Goal: Check status: Check status

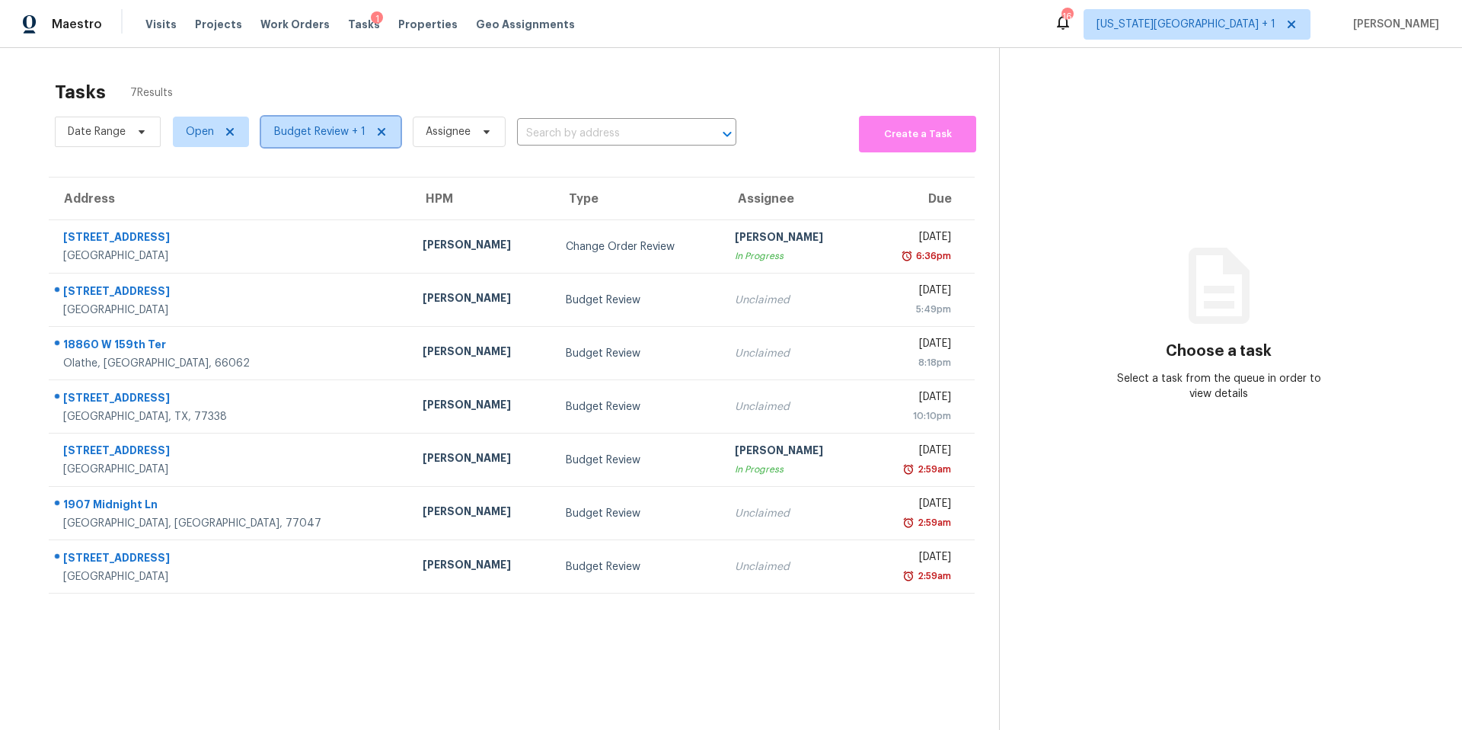
click at [307, 142] on span "Budget Review + 1" at bounding box center [330, 132] width 139 height 30
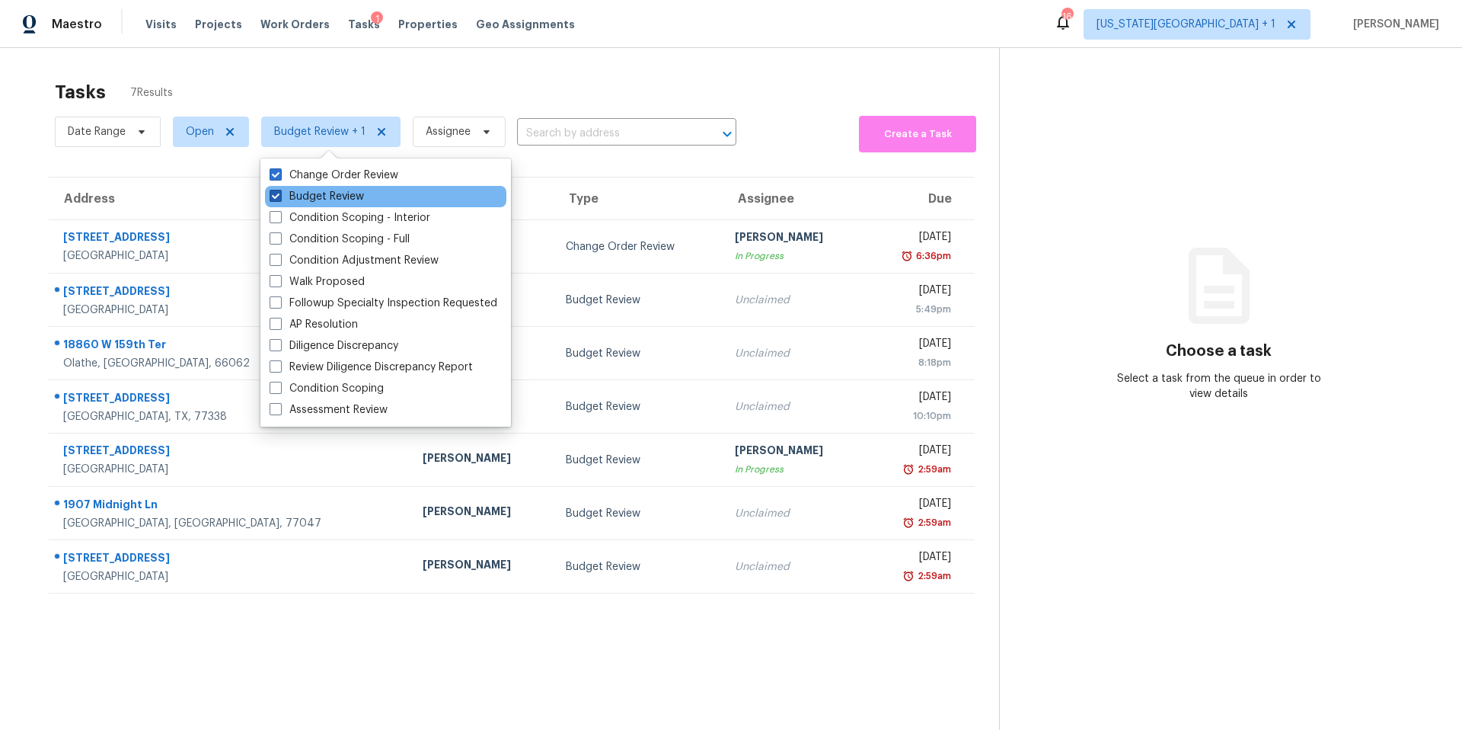
click at [318, 189] on label "Budget Review" at bounding box center [317, 196] width 94 height 15
click at [279, 189] on input "Budget Review" at bounding box center [275, 194] width 10 height 10
checkbox input "false"
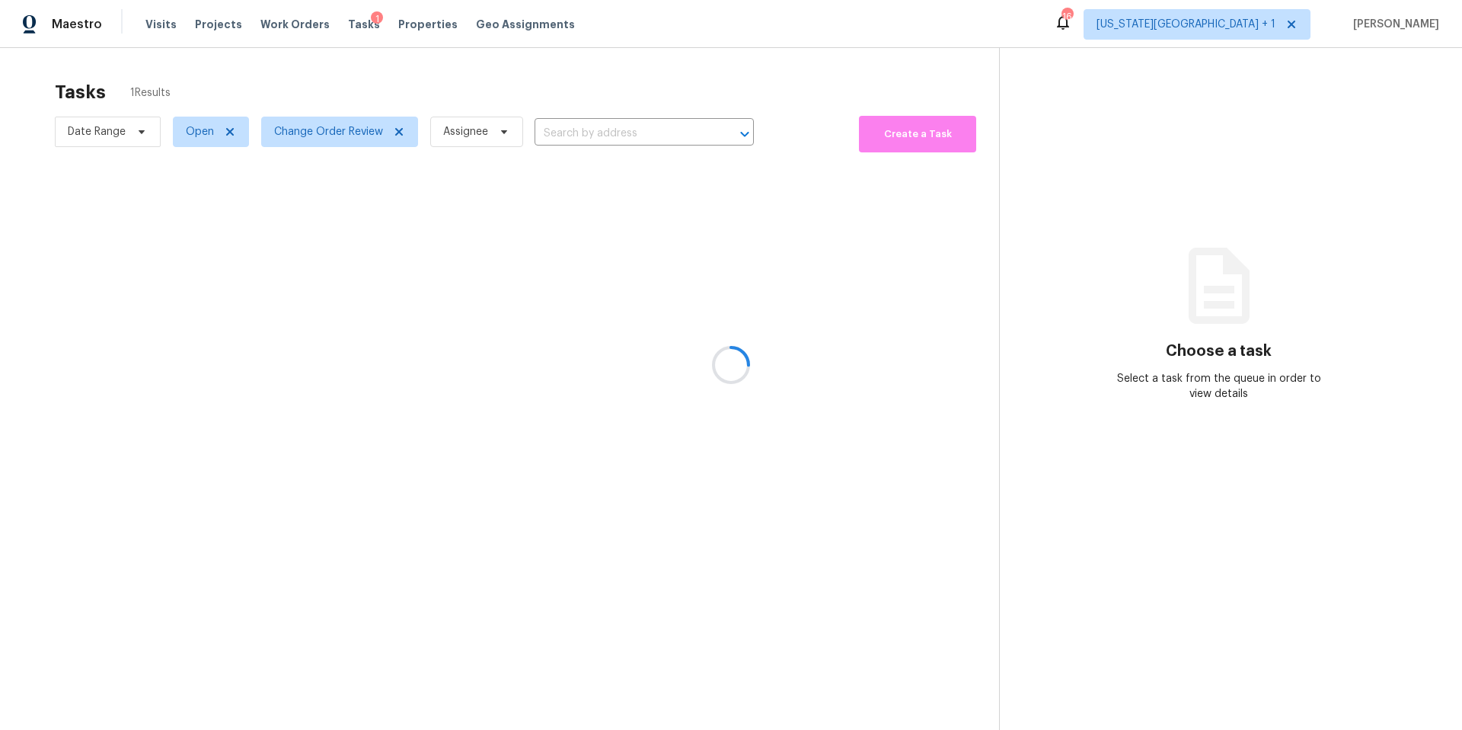
click at [378, 61] on div at bounding box center [731, 365] width 1462 height 730
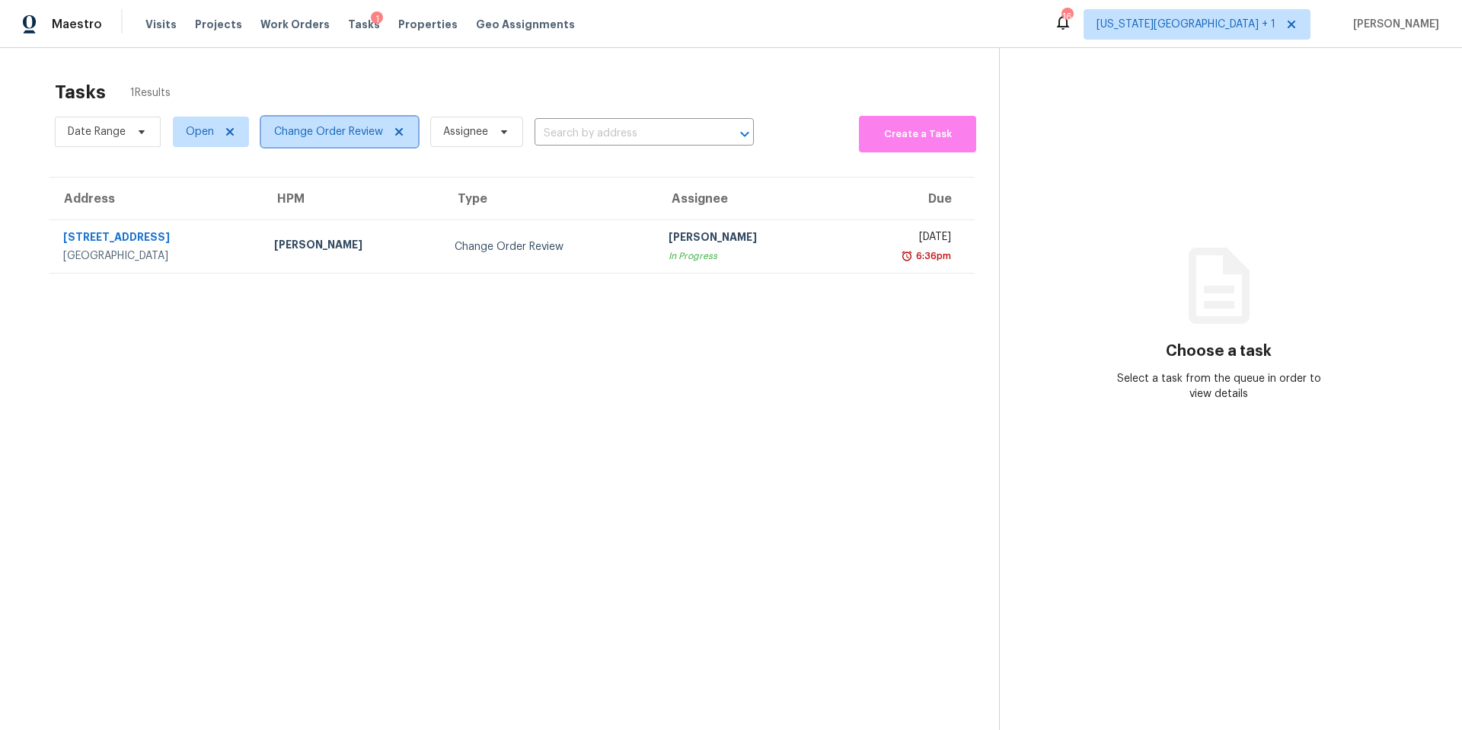
click at [329, 133] on span "Change Order Review" at bounding box center [328, 131] width 109 height 15
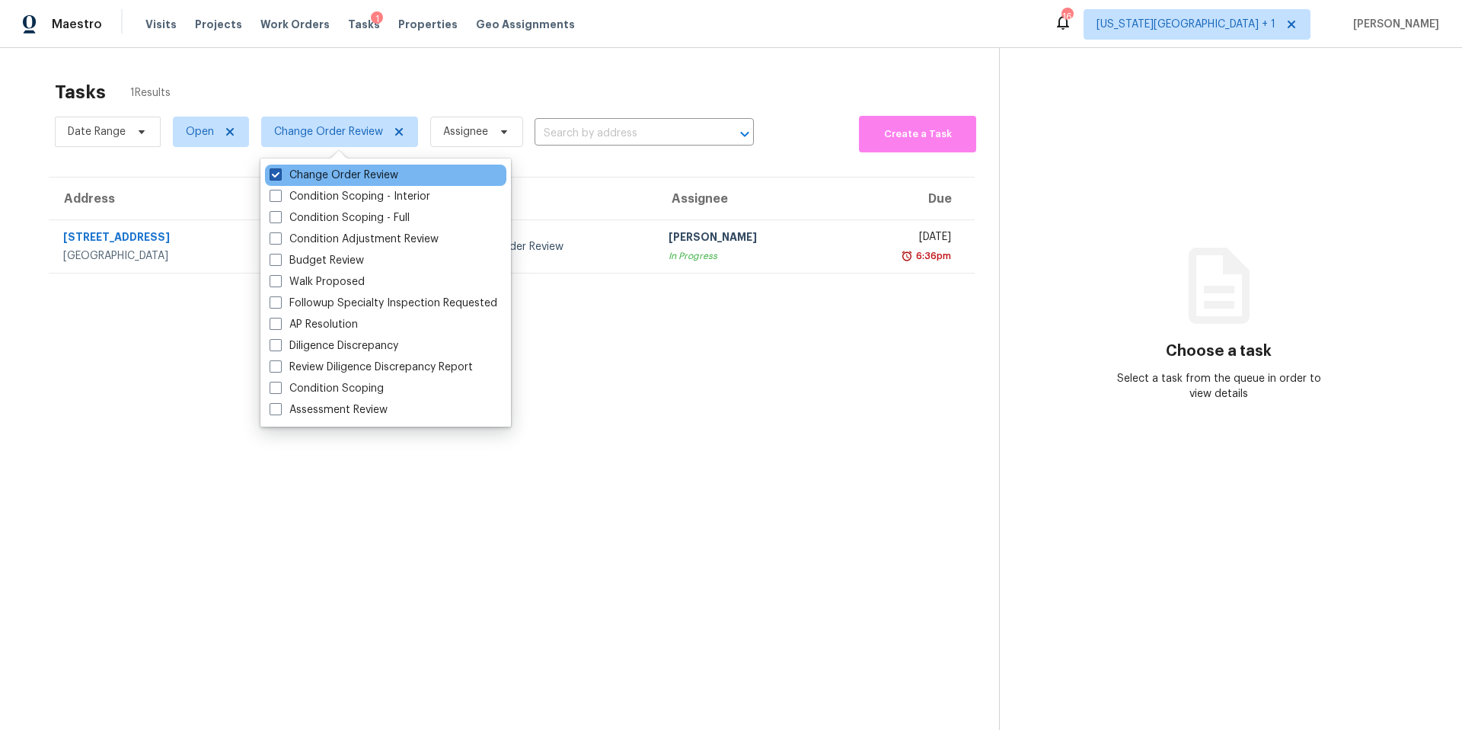
click at [302, 172] on label "Change Order Review" at bounding box center [334, 175] width 129 height 15
click at [279, 172] on input "Change Order Review" at bounding box center [275, 173] width 10 height 10
checkbox input "false"
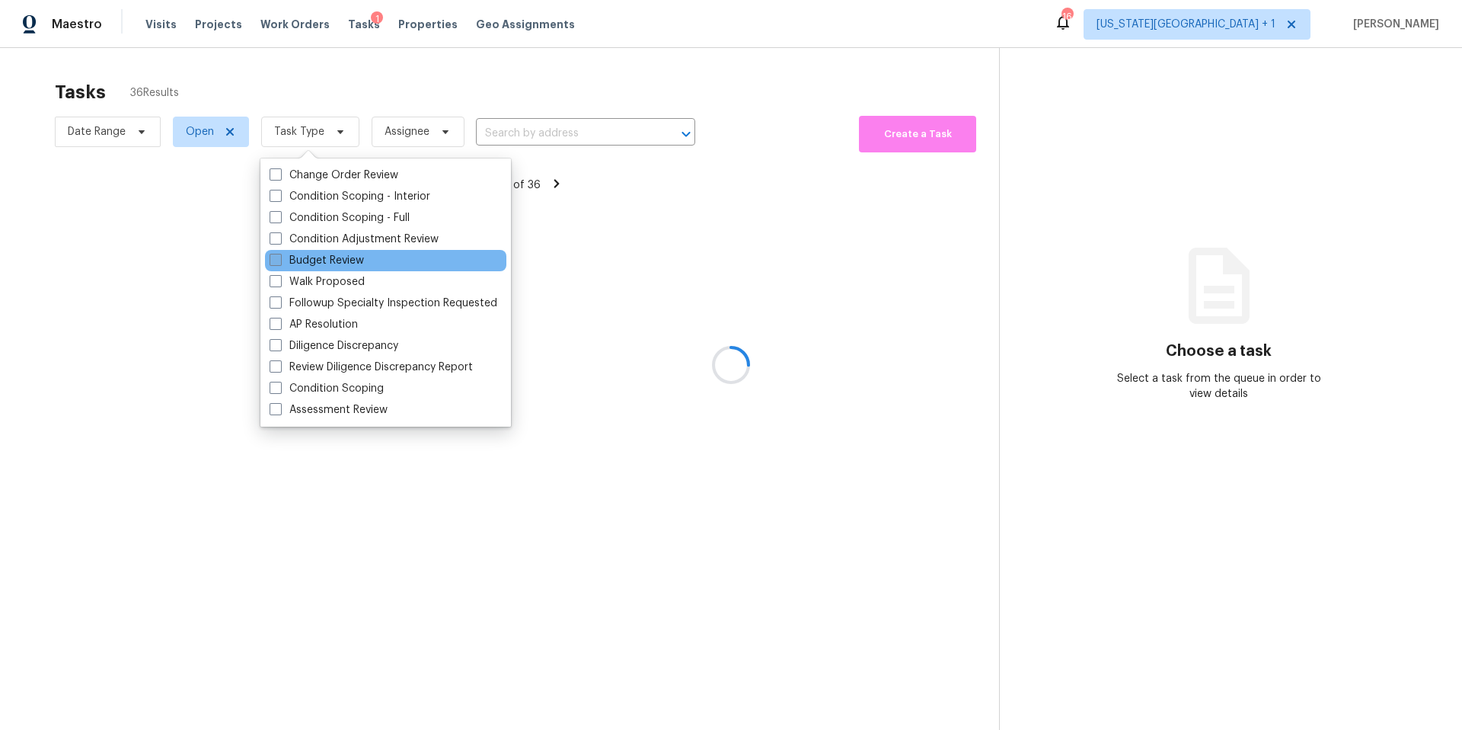
click at [292, 262] on label "Budget Review" at bounding box center [317, 260] width 94 height 15
click at [279, 262] on input "Budget Review" at bounding box center [275, 258] width 10 height 10
checkbox input "true"
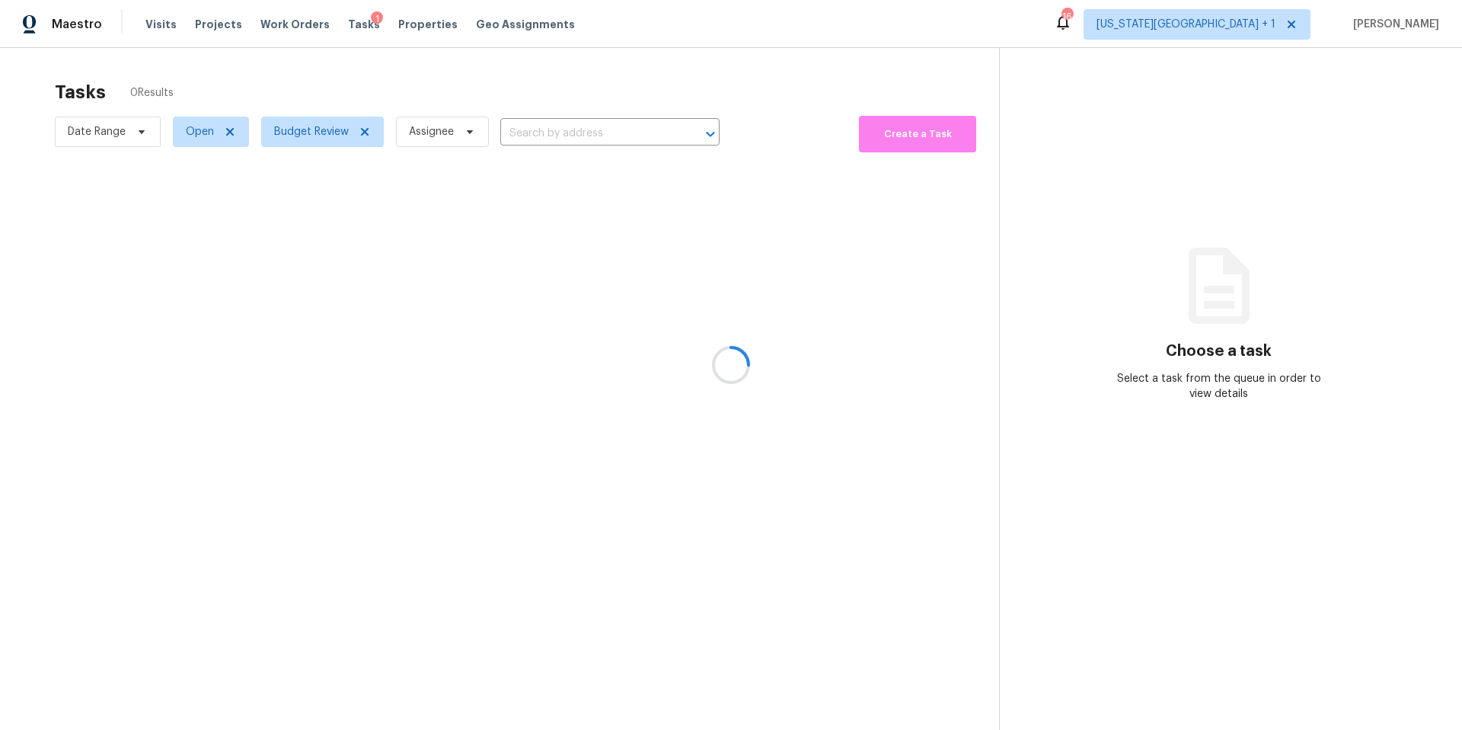
click at [343, 74] on div at bounding box center [731, 365] width 1462 height 730
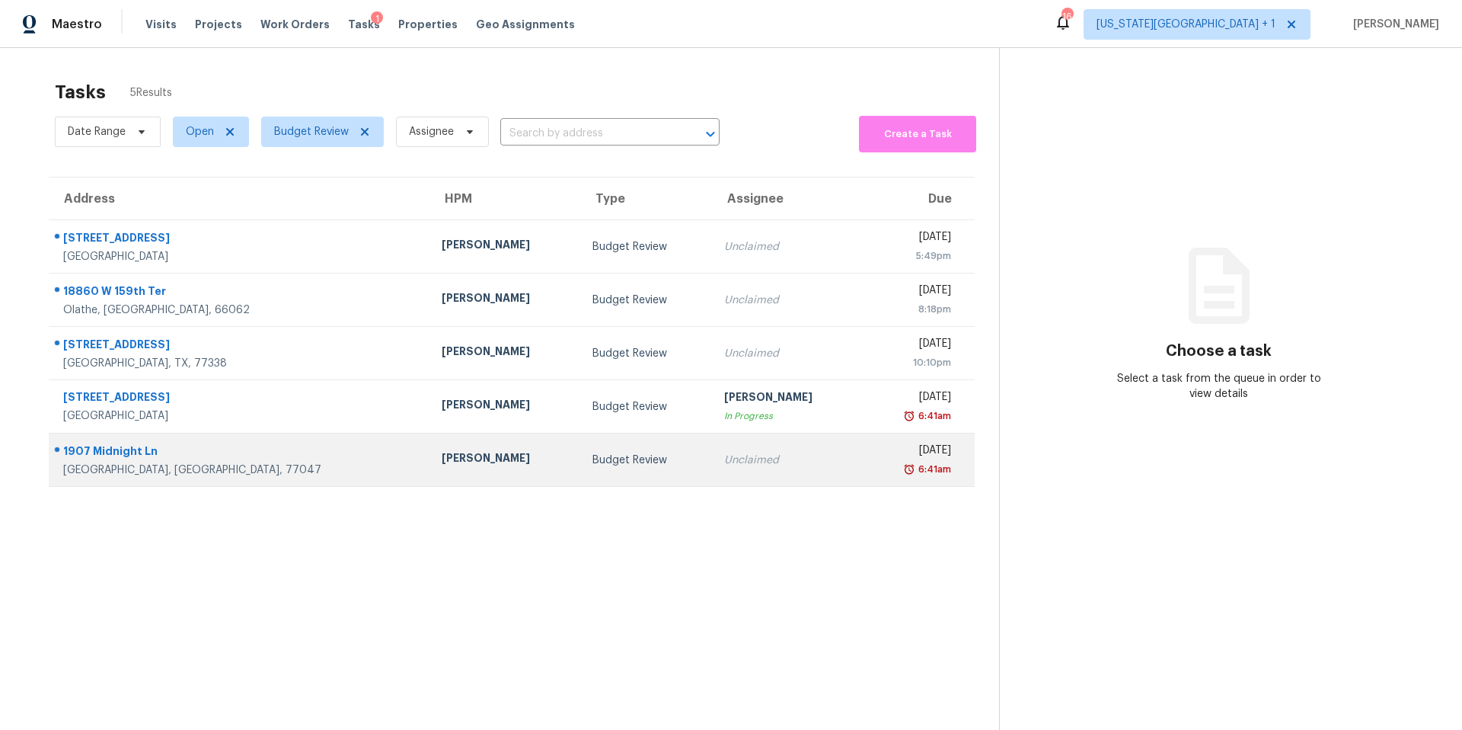
click at [442, 457] on div "[PERSON_NAME]" at bounding box center [505, 459] width 126 height 19
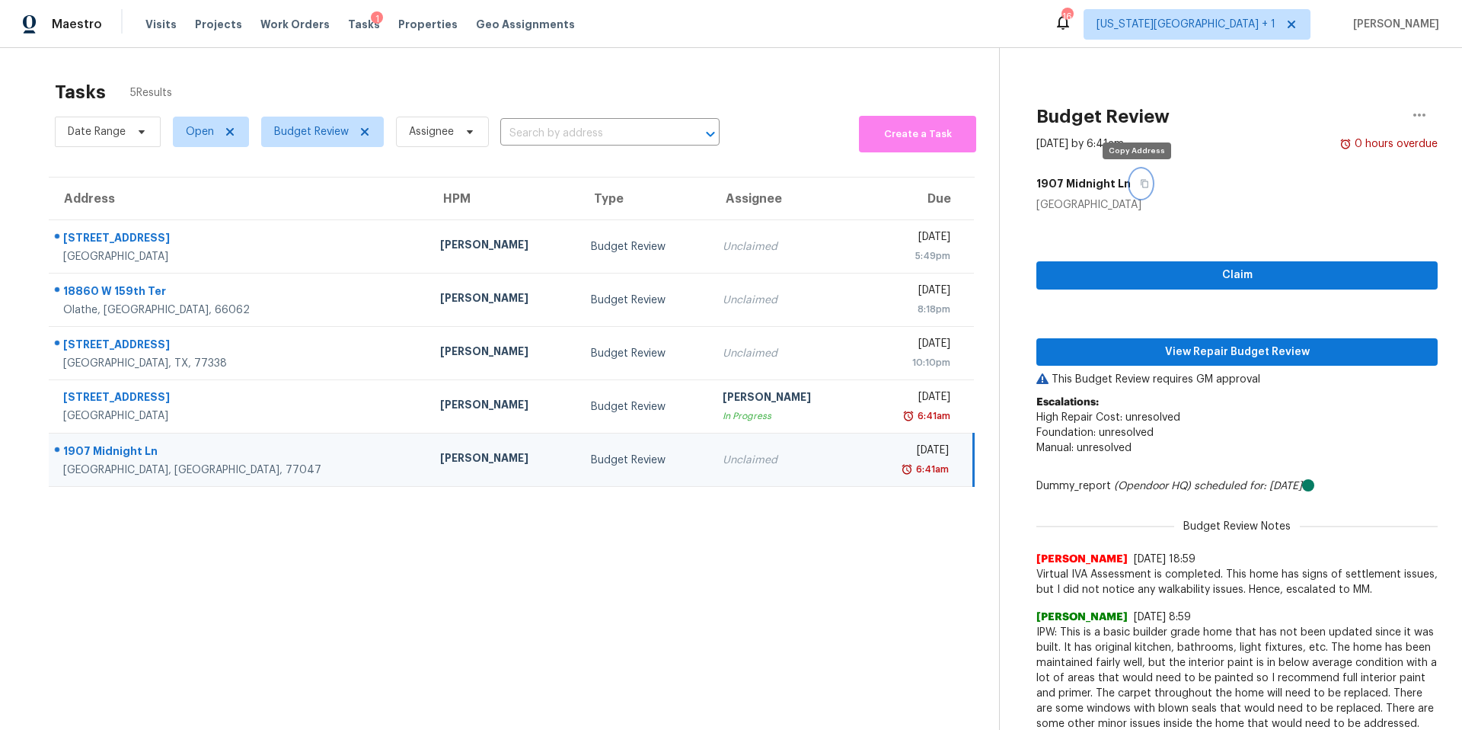
click at [1140, 185] on icon "button" at bounding box center [1144, 183] width 9 height 9
click at [1154, 341] on button "View Repair Budget Review" at bounding box center [1236, 352] width 401 height 28
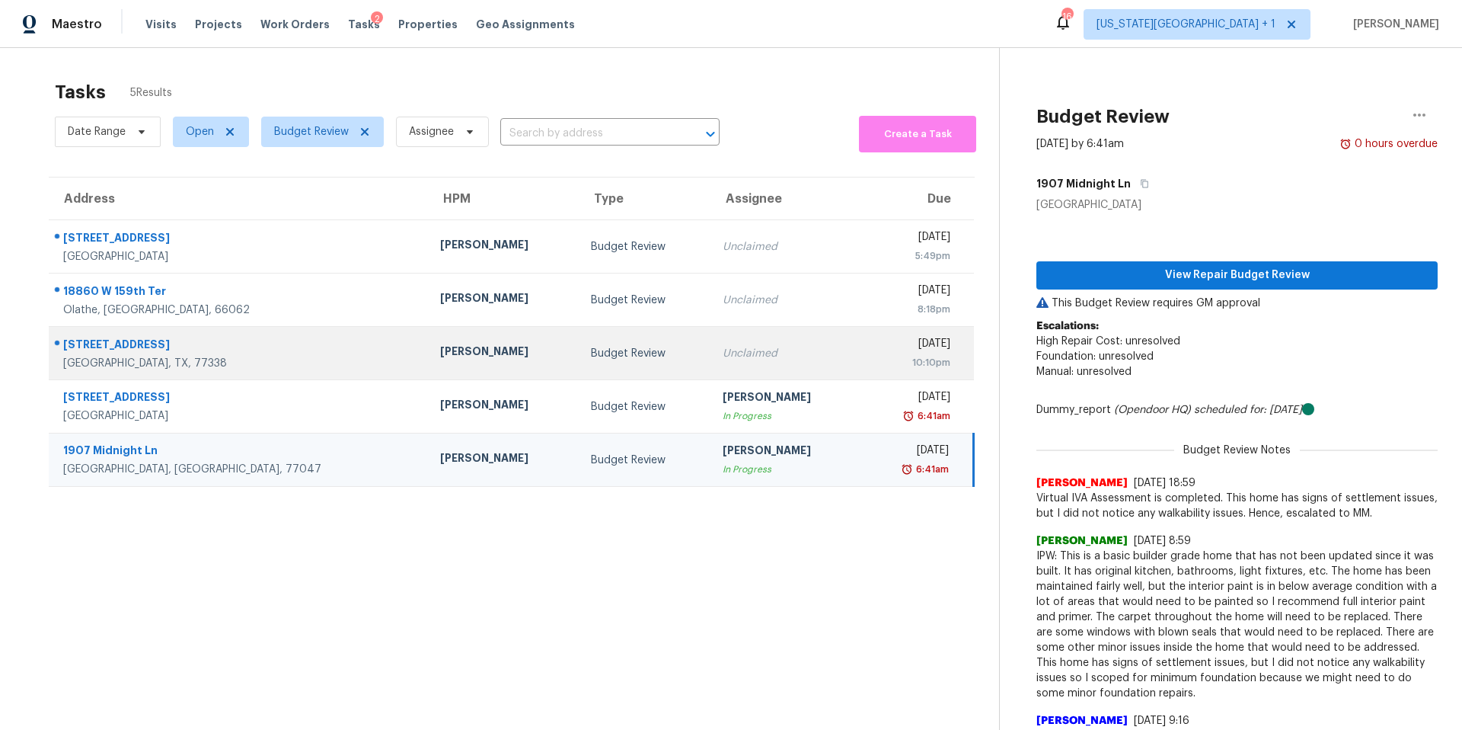
click at [440, 346] on div "[PERSON_NAME]" at bounding box center [503, 352] width 126 height 19
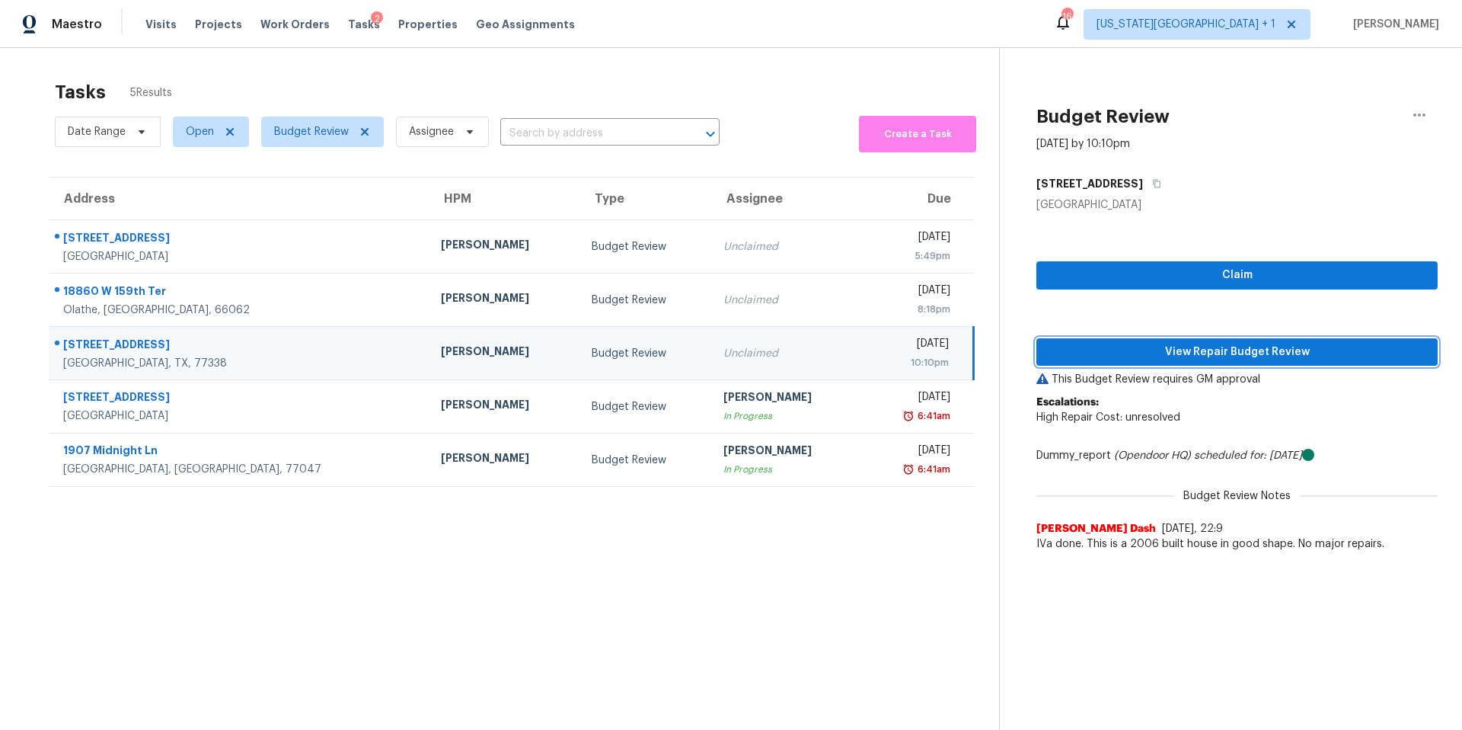
click at [1107, 340] on button "View Repair Budget Review" at bounding box center [1236, 352] width 401 height 28
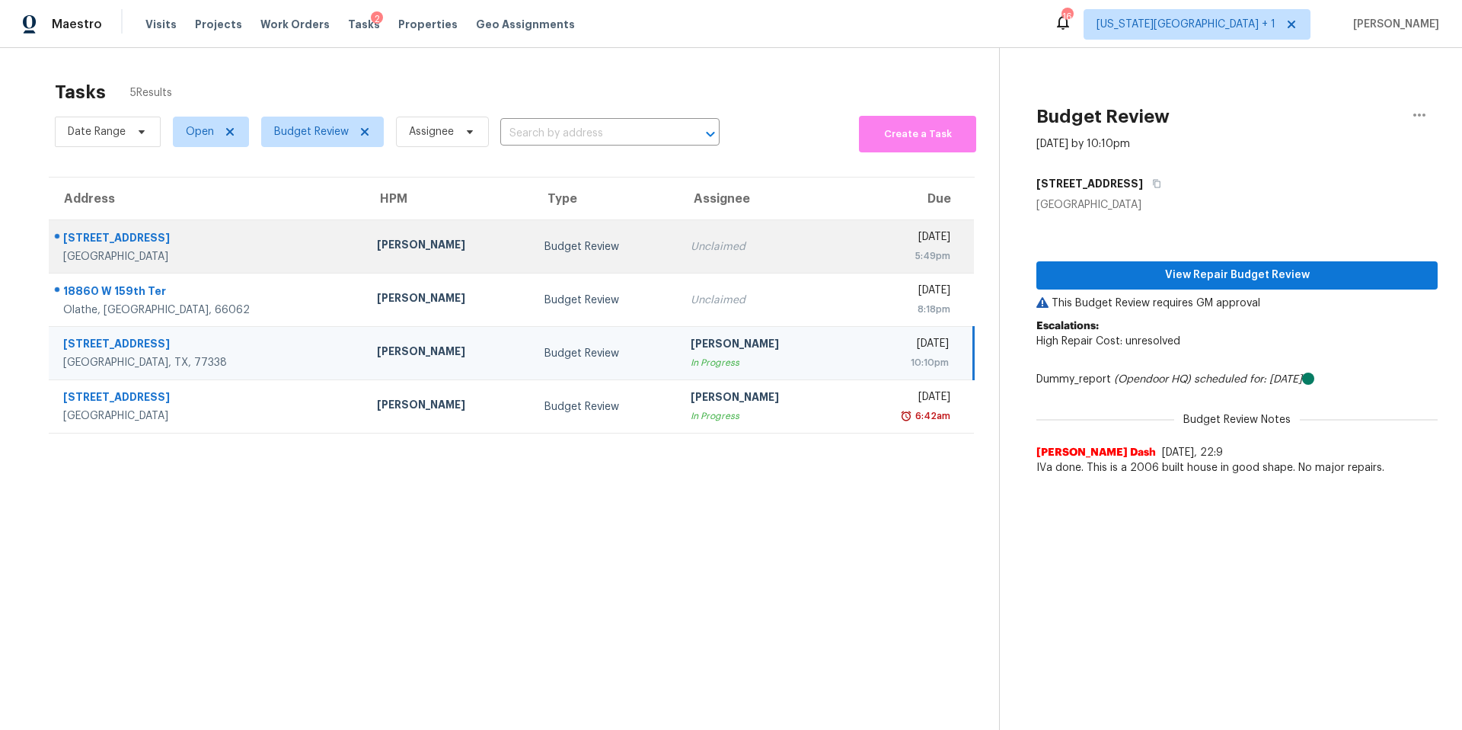
click at [398, 251] on div "[PERSON_NAME]" at bounding box center [448, 246] width 142 height 19
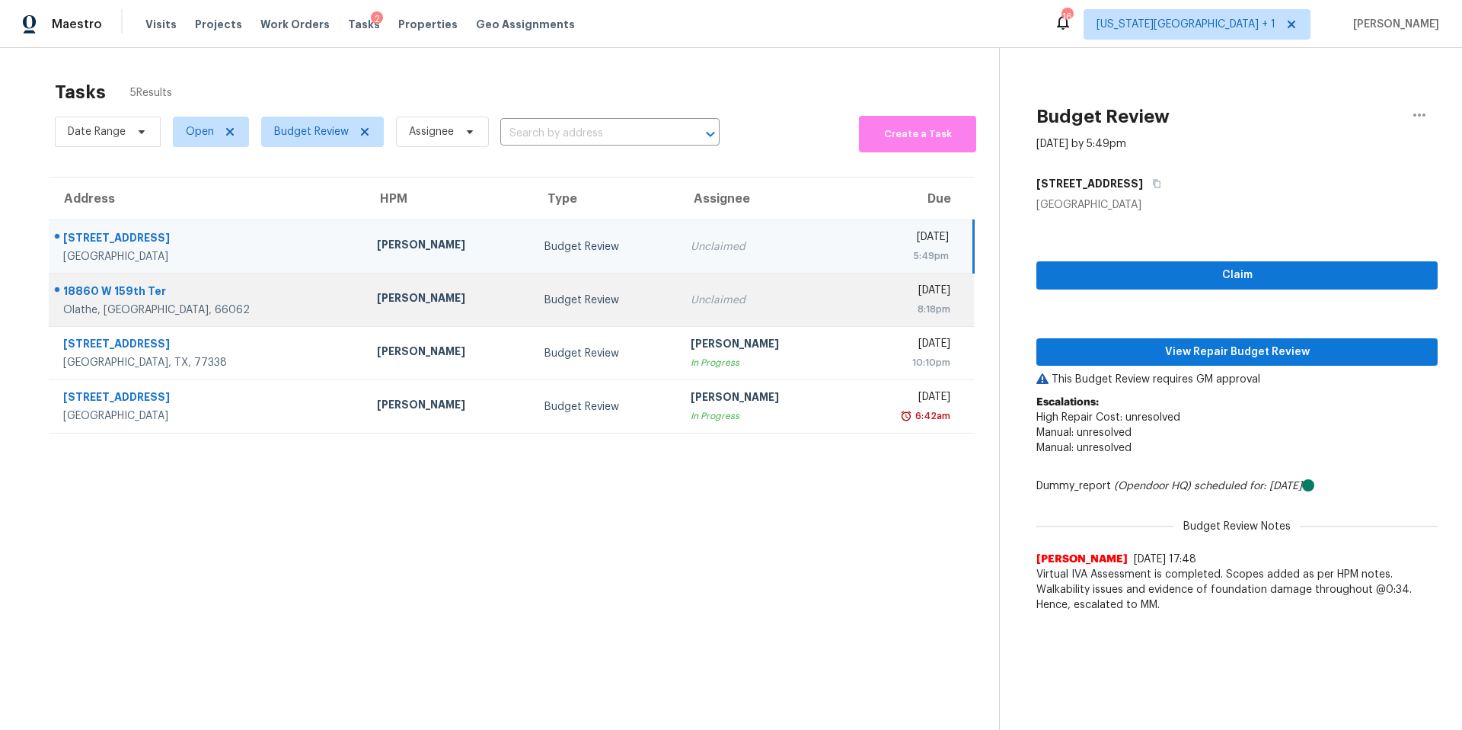
click at [691, 301] on div "Unclaimed" at bounding box center [762, 299] width 142 height 15
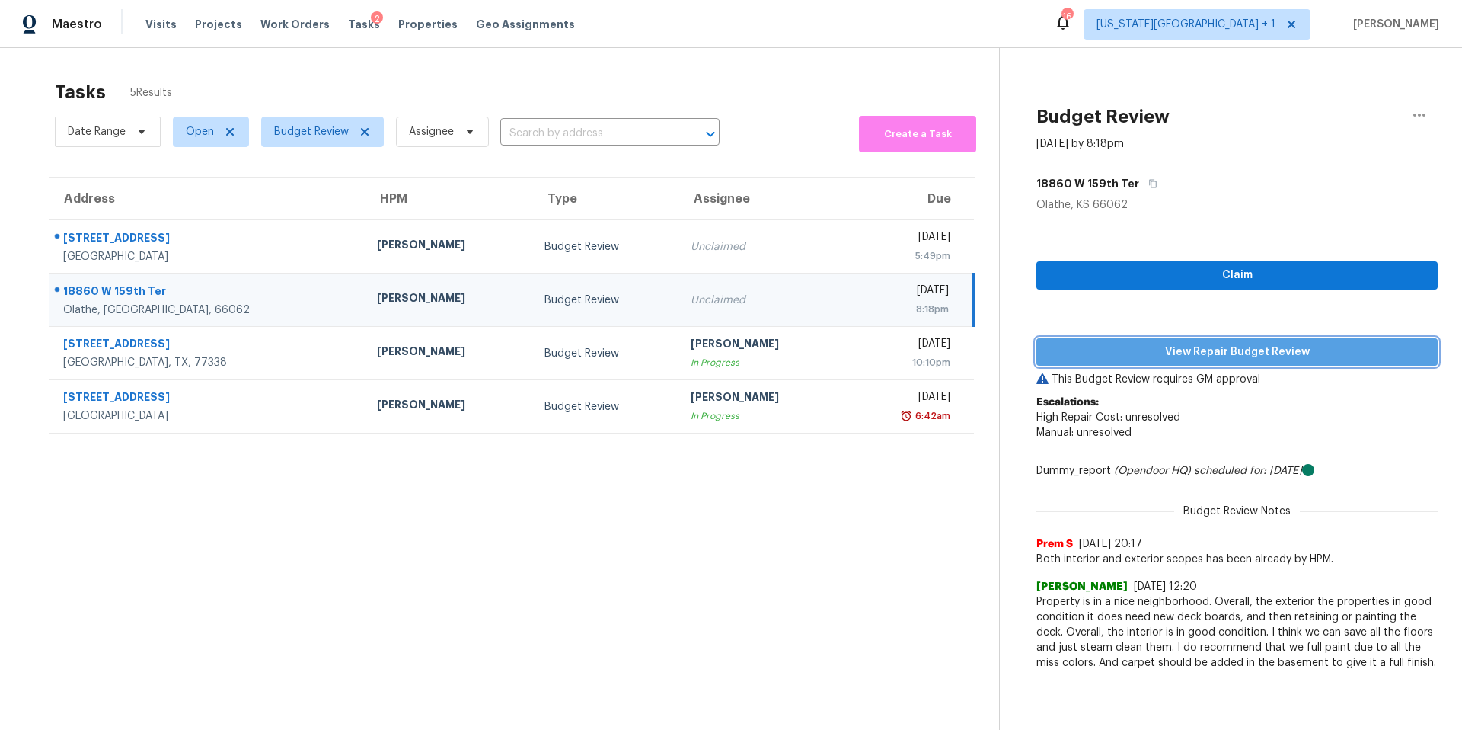
click at [1157, 354] on span "View Repair Budget Review" at bounding box center [1237, 352] width 377 height 19
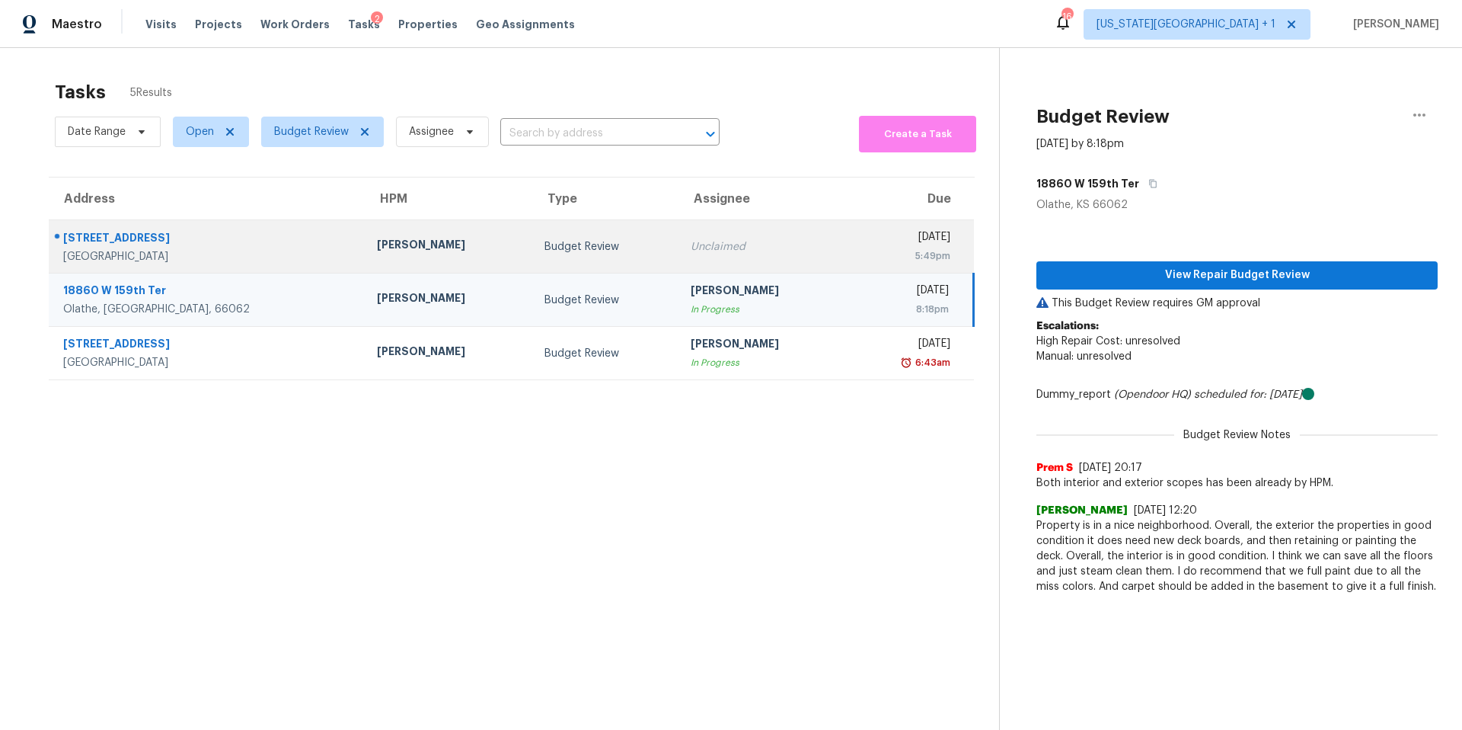
click at [392, 244] on div "[PERSON_NAME]" at bounding box center [448, 246] width 142 height 19
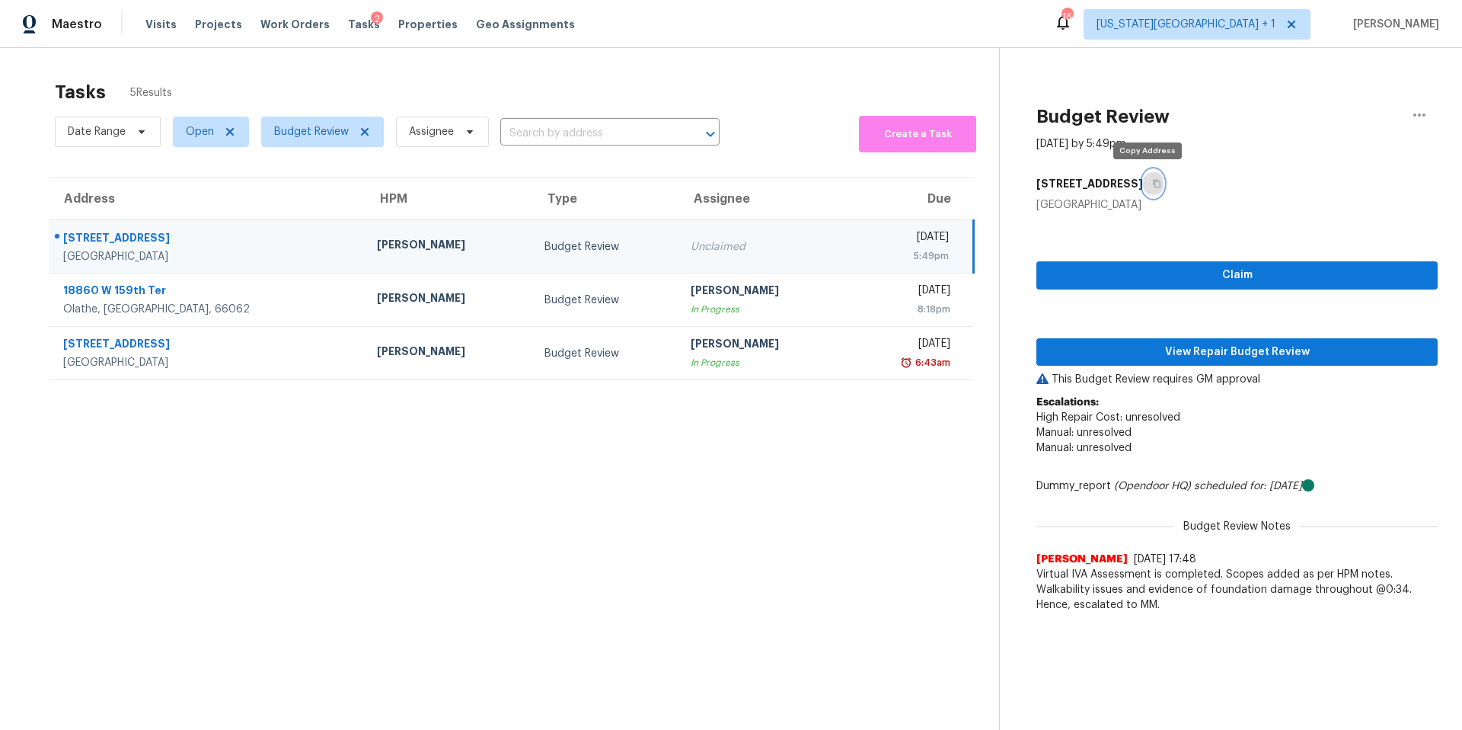
click at [1152, 181] on icon "button" at bounding box center [1156, 183] width 9 height 9
click at [1113, 358] on span "View Repair Budget Review" at bounding box center [1237, 352] width 377 height 19
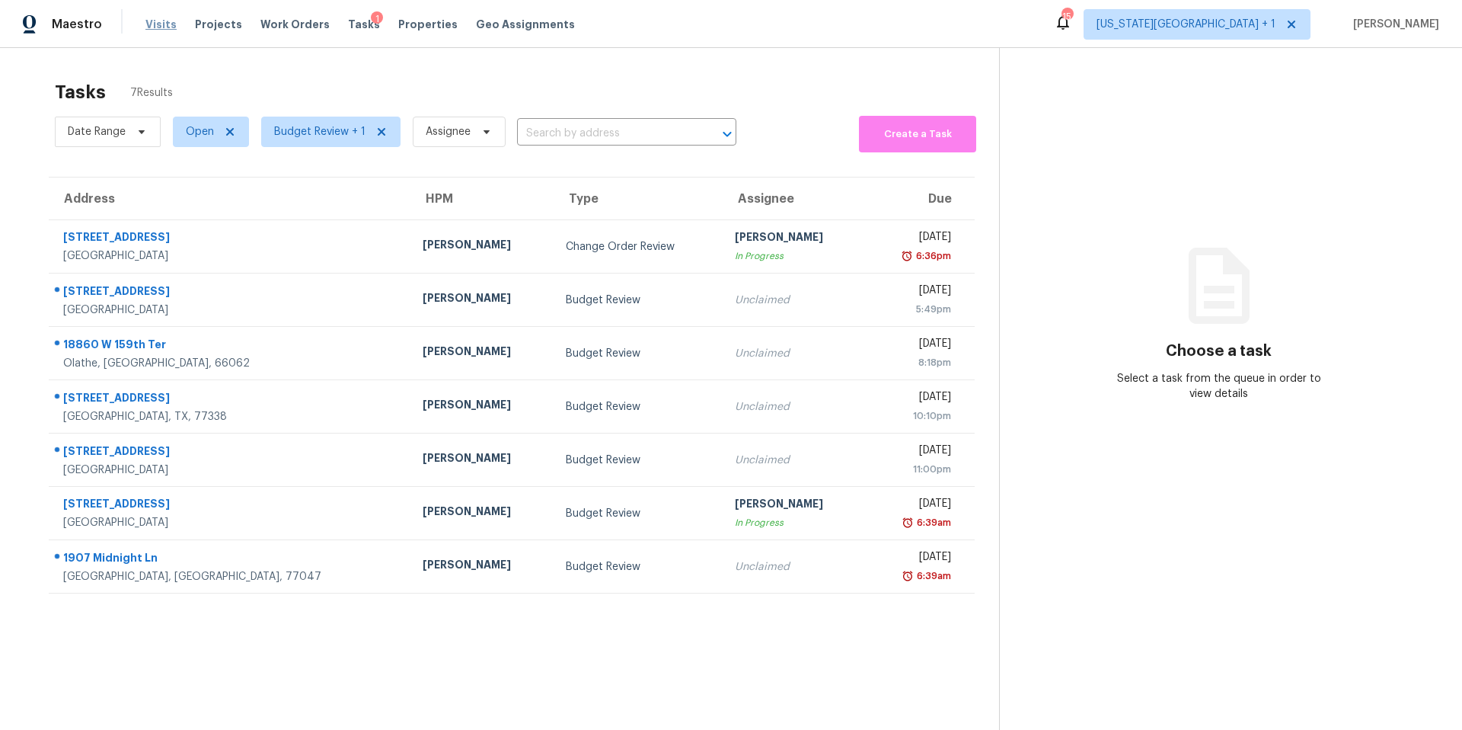
click at [157, 27] on span "Visits" at bounding box center [160, 24] width 31 height 15
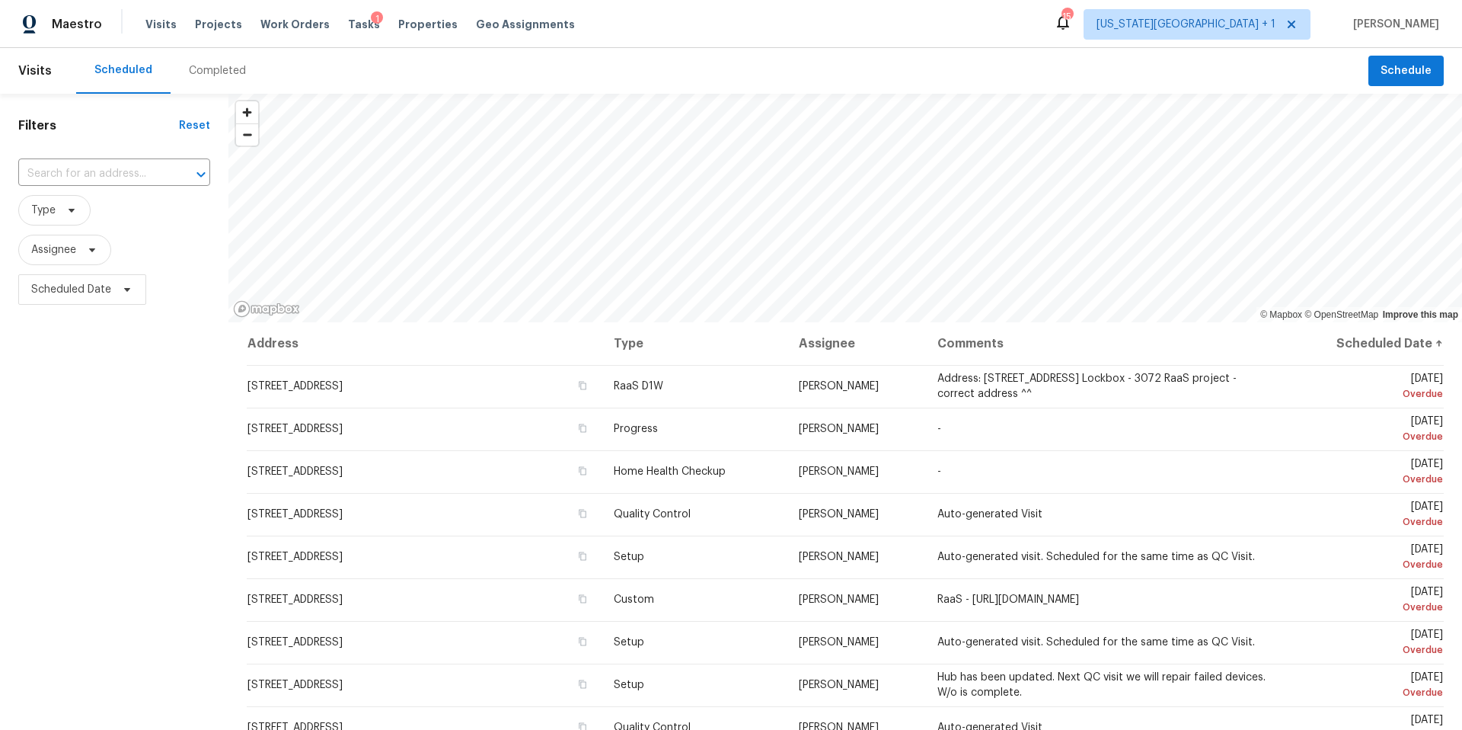
click at [208, 69] on div "Completed" at bounding box center [217, 70] width 57 height 15
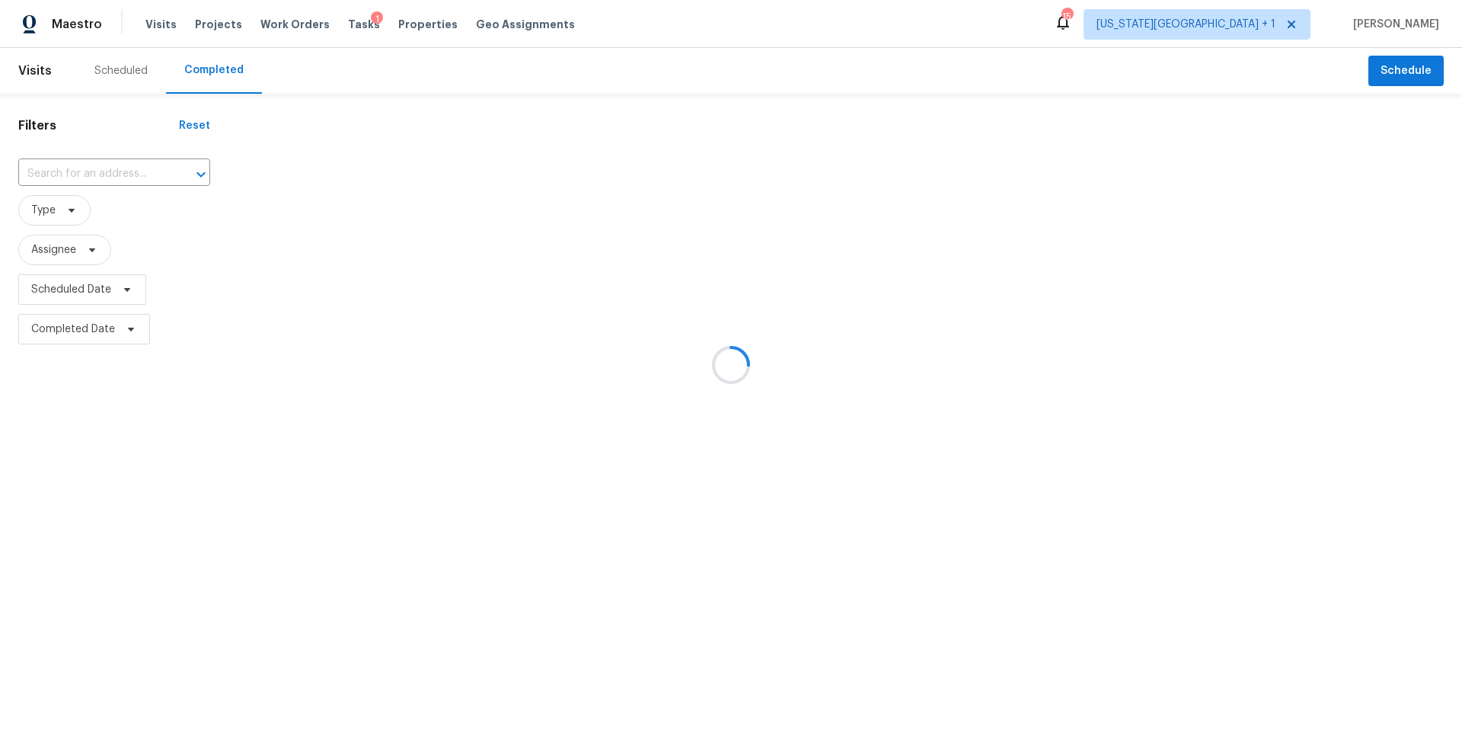
click at [91, 173] on div at bounding box center [731, 365] width 1462 height 730
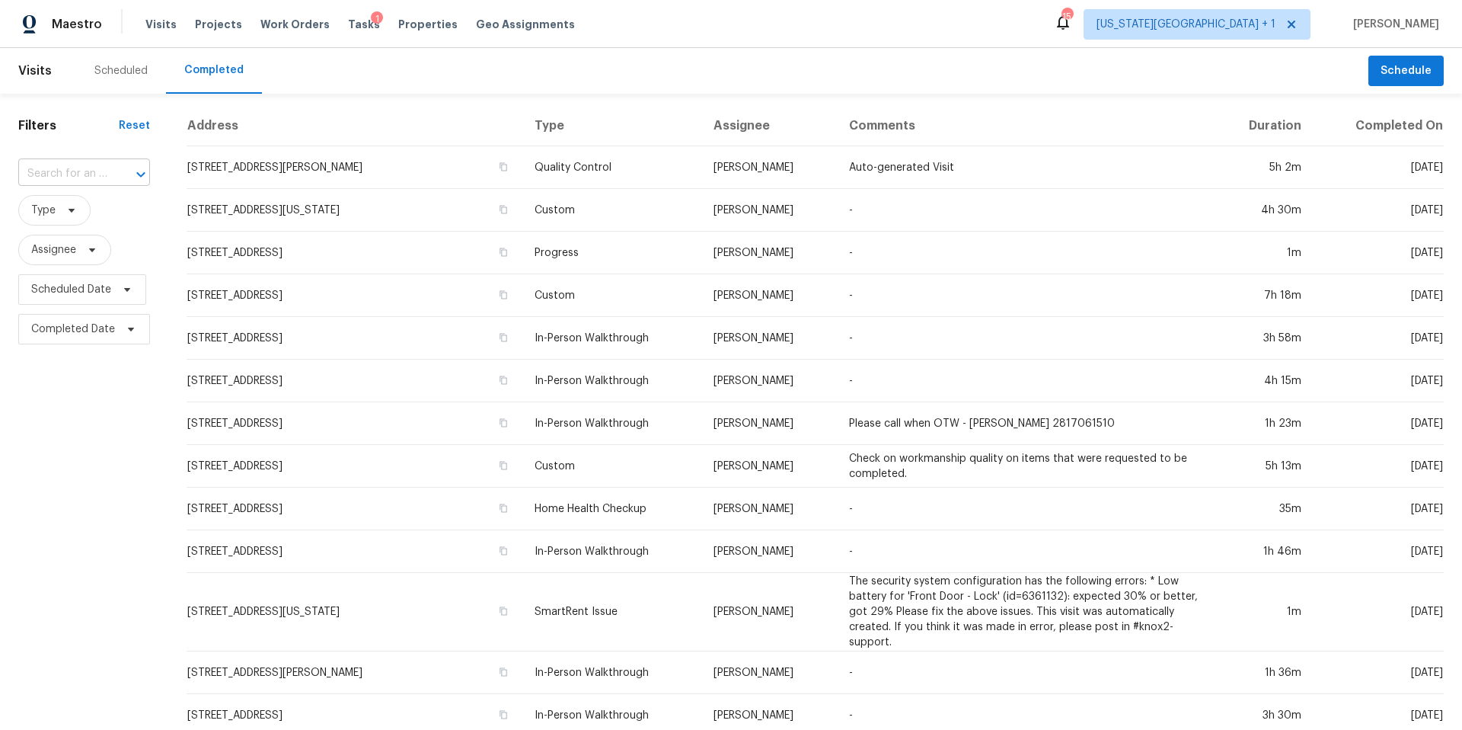
click at [78, 175] on input "text" at bounding box center [62, 174] width 89 height 24
paste input "18860 W 159th Ter, Olathe, KS 66062"
type input "18860 W 159th Ter, Olathe, KS 66062"
click at [82, 212] on li "18860 W 159th Ter, Olathe, KS 66062" at bounding box center [82, 208] width 129 height 25
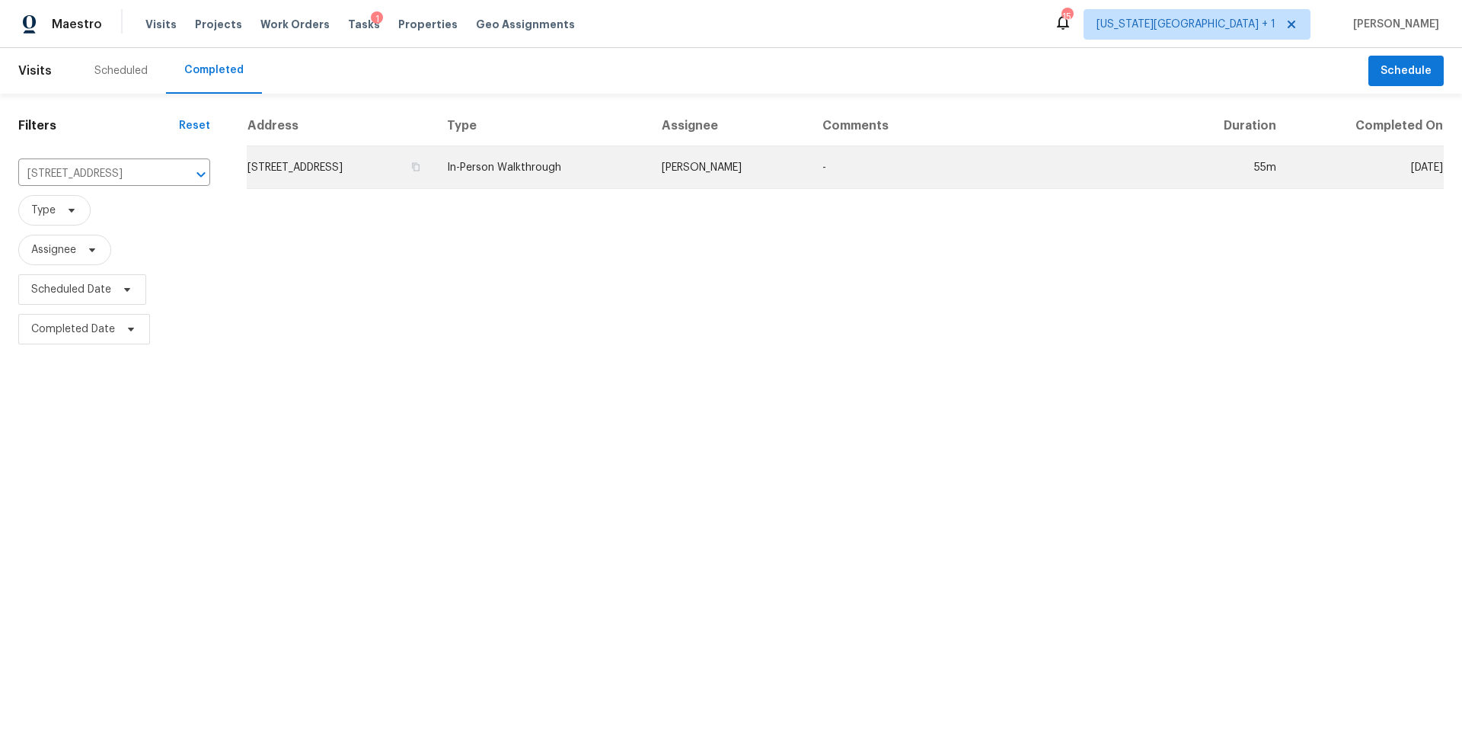
click at [315, 163] on td "18860 W 159th Ter, Olathe, KS 66062" at bounding box center [341, 167] width 188 height 43
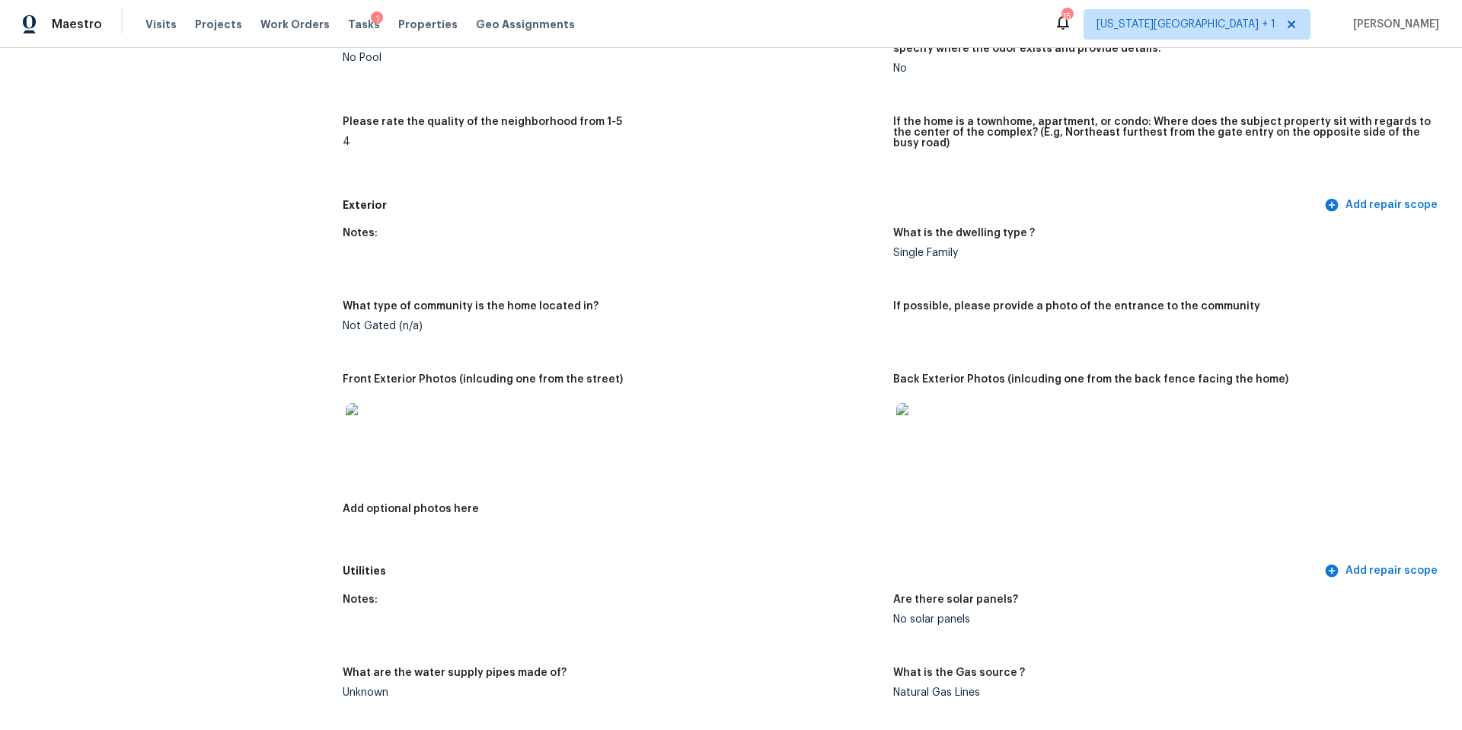
scroll to position [409, 0]
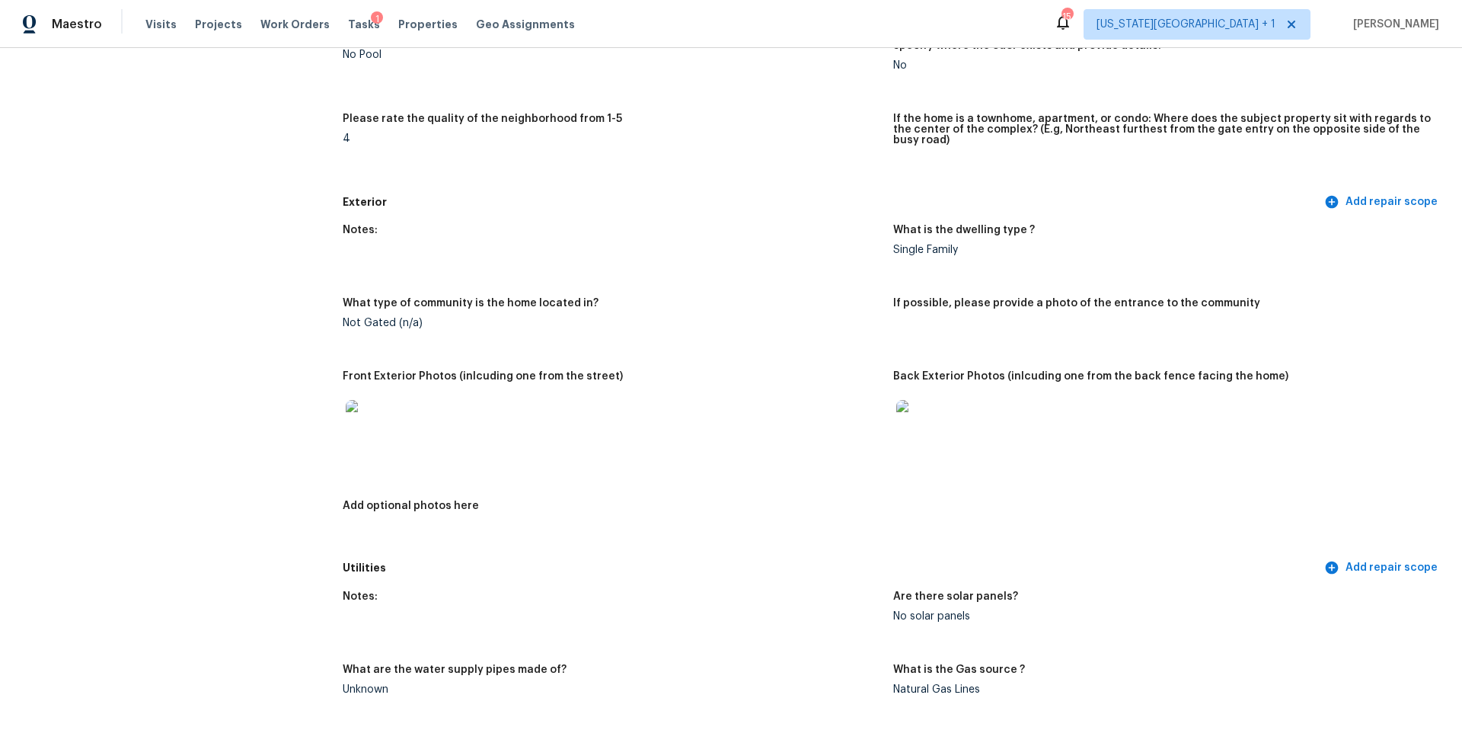
click at [365, 407] on img at bounding box center [370, 424] width 49 height 49
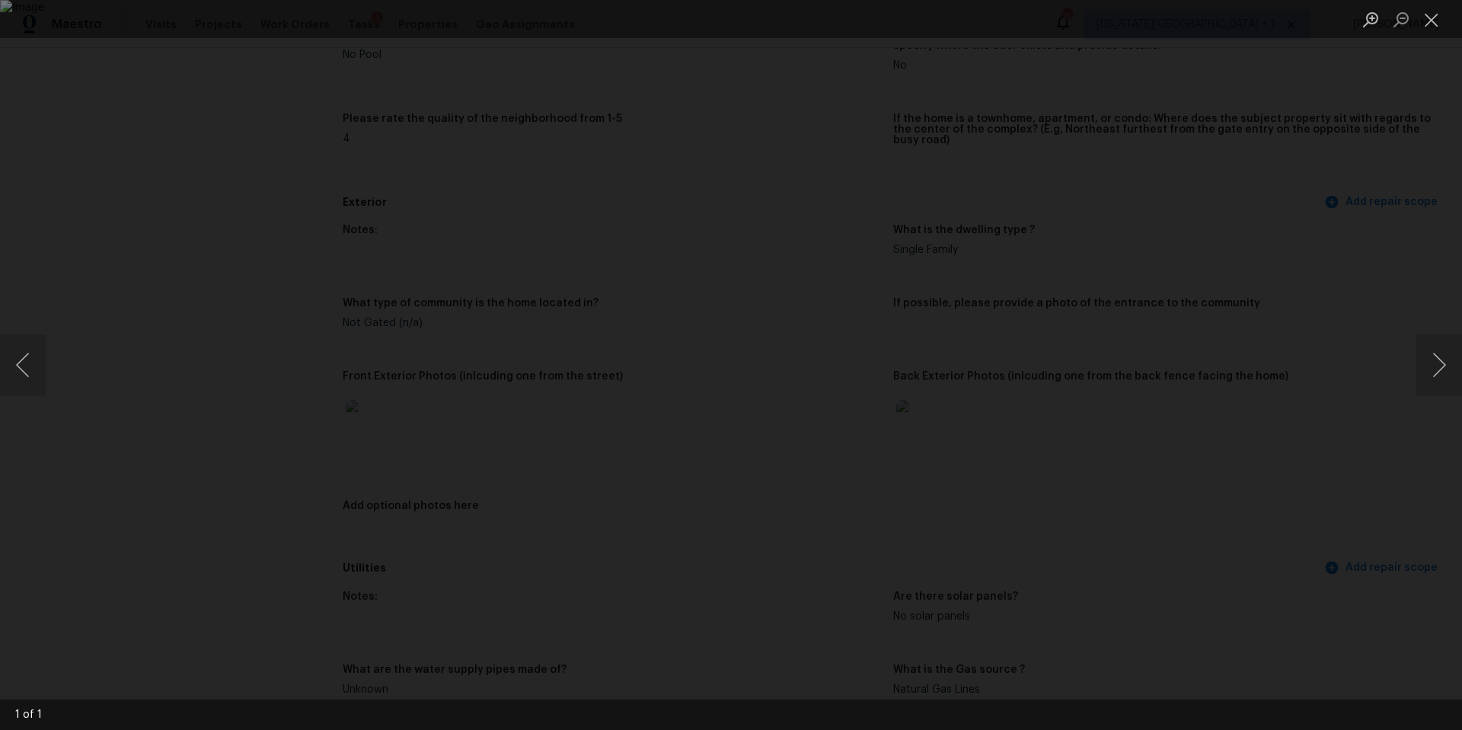
click at [1272, 356] on div "Lightbox" at bounding box center [731, 365] width 1462 height 730
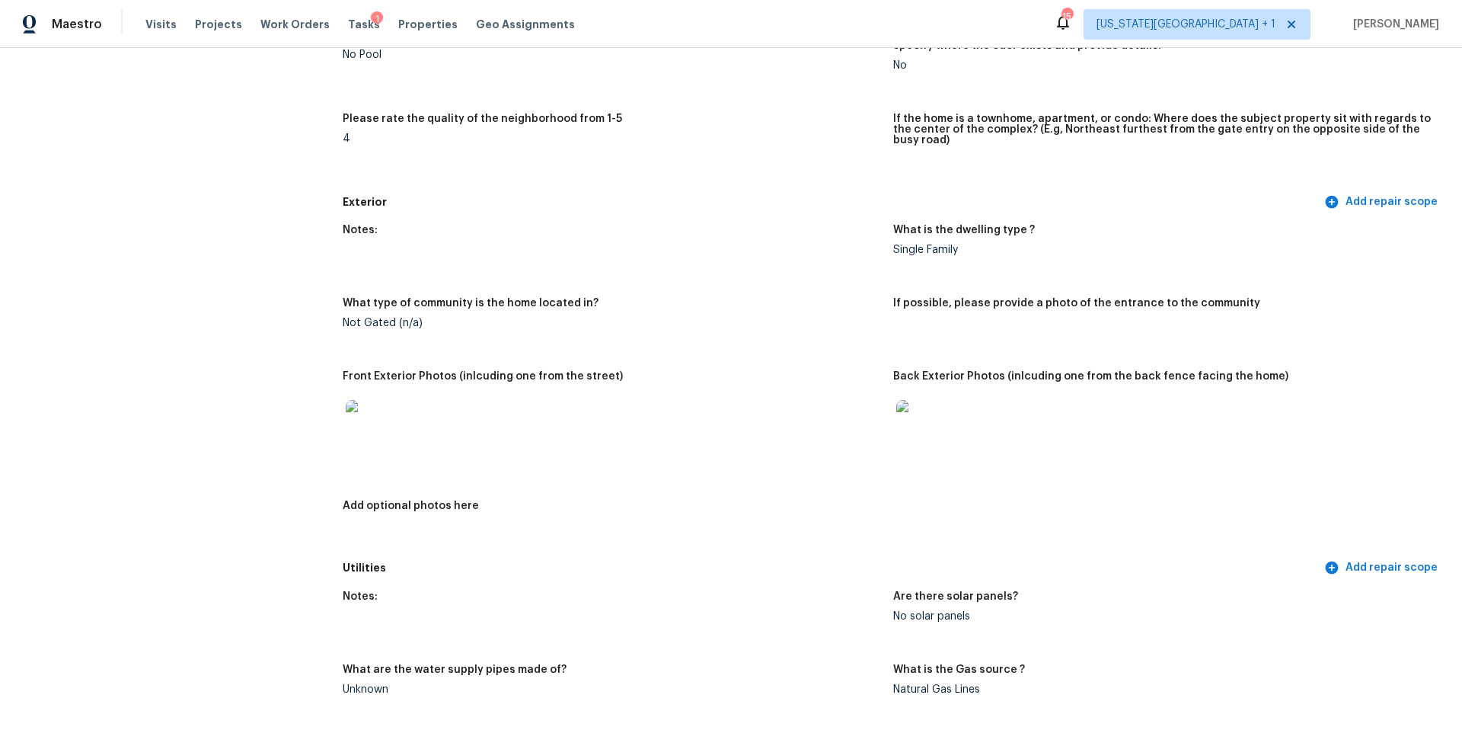
click at [928, 408] on img at bounding box center [920, 424] width 49 height 49
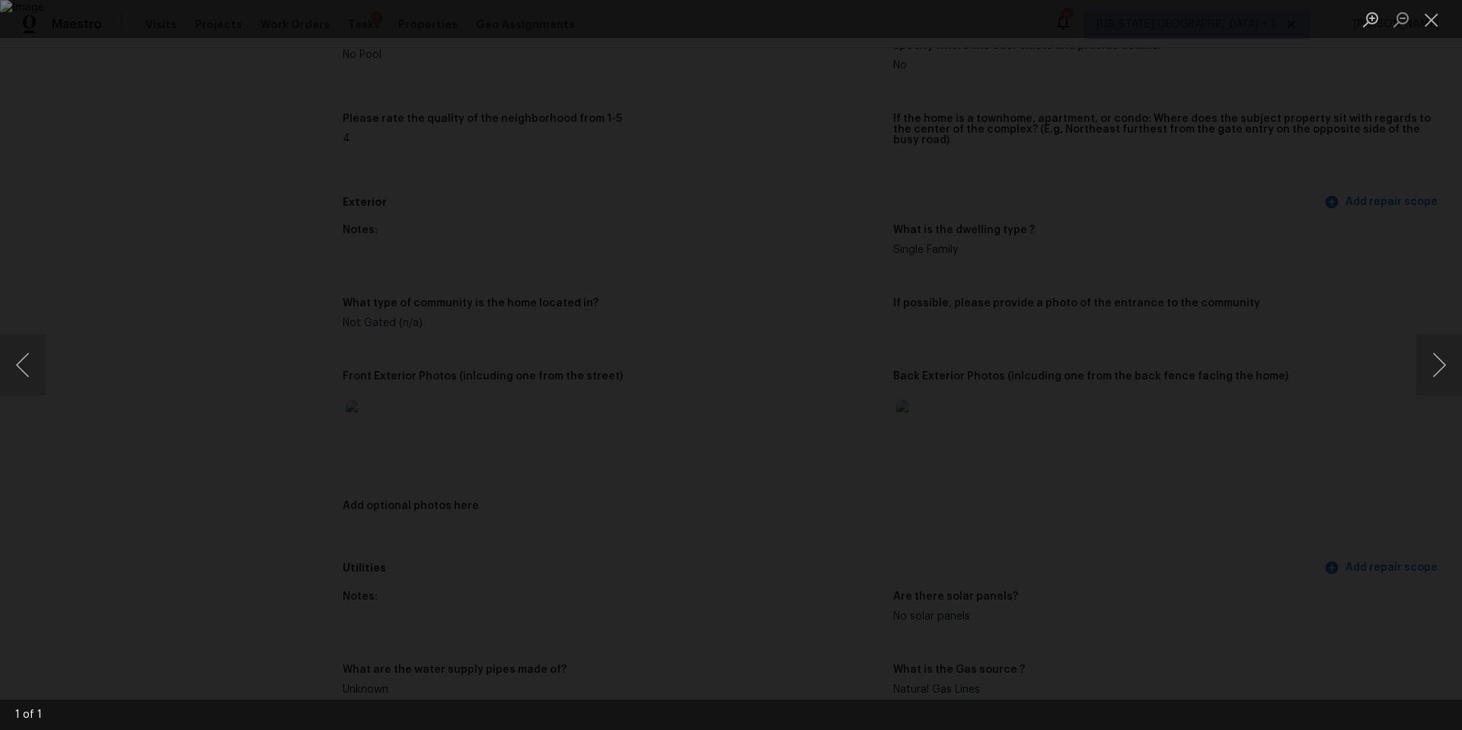
click at [1244, 424] on div "Lightbox" at bounding box center [731, 365] width 1462 height 730
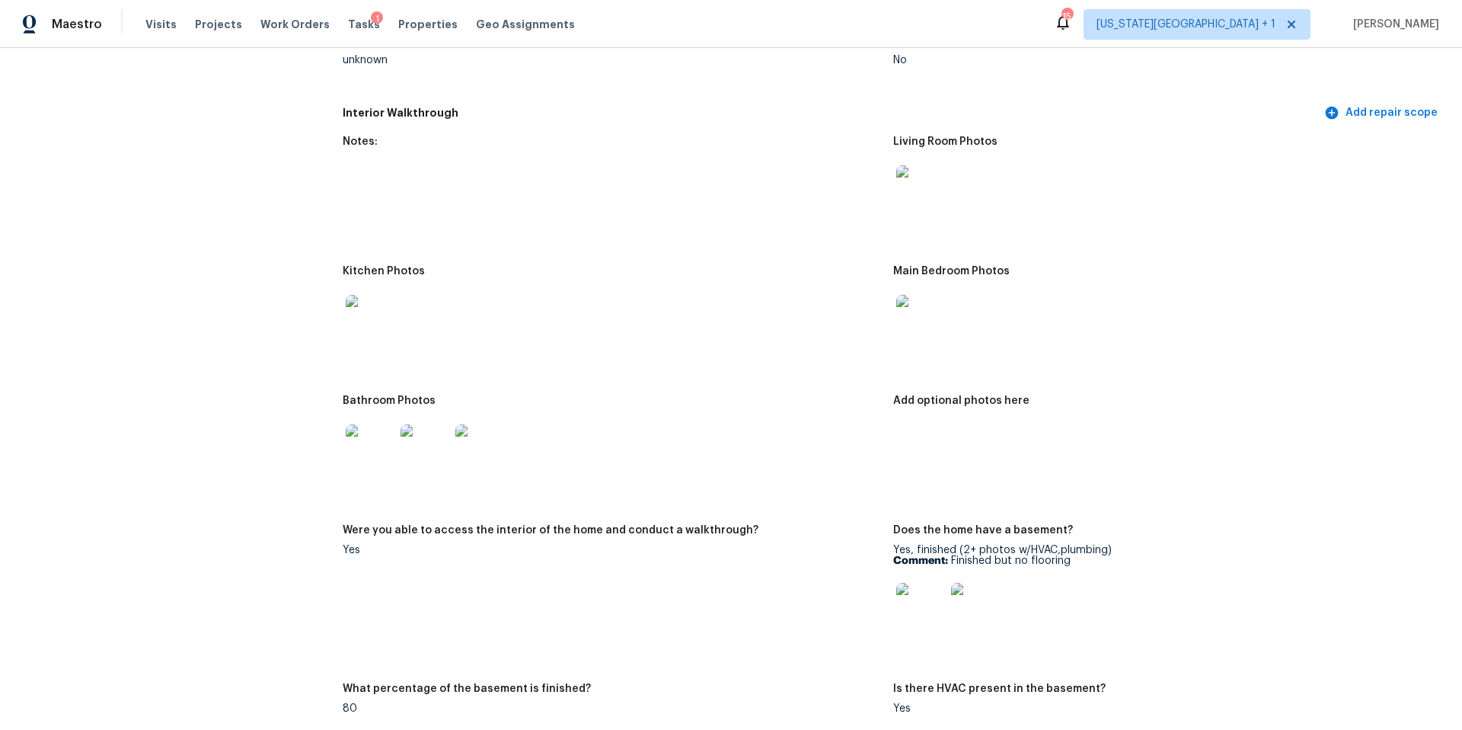
scroll to position [1590, 0]
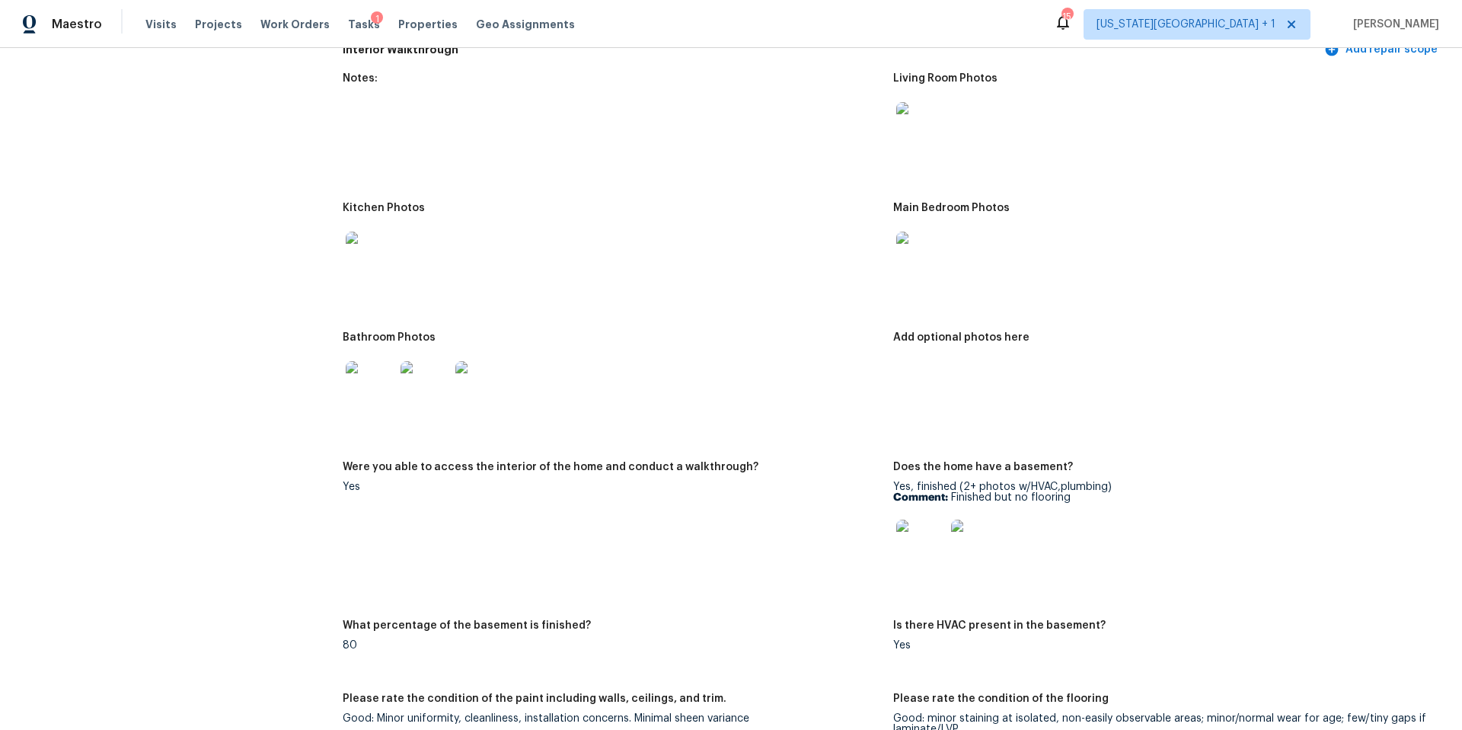
click at [382, 373] on img at bounding box center [370, 385] width 49 height 49
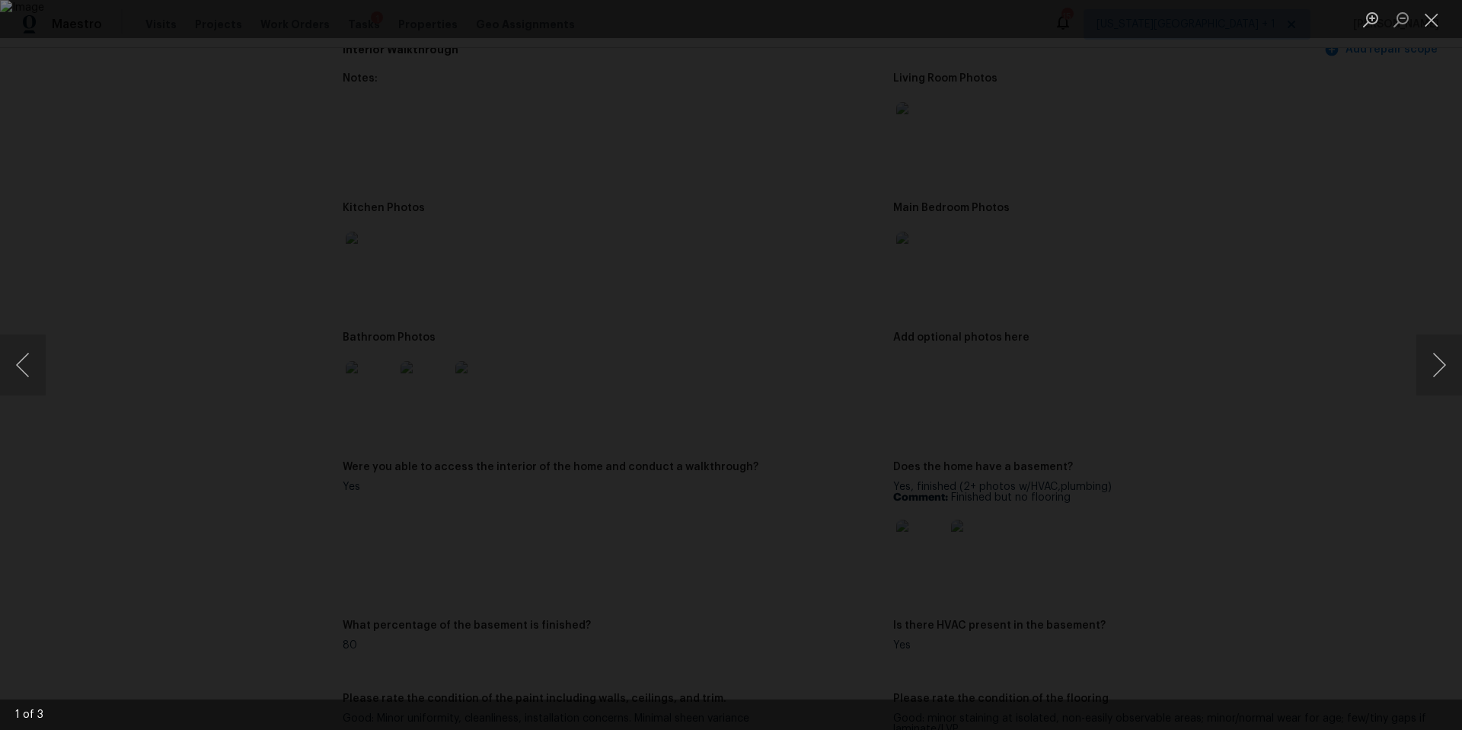
click at [1270, 394] on div "Lightbox" at bounding box center [731, 365] width 1462 height 730
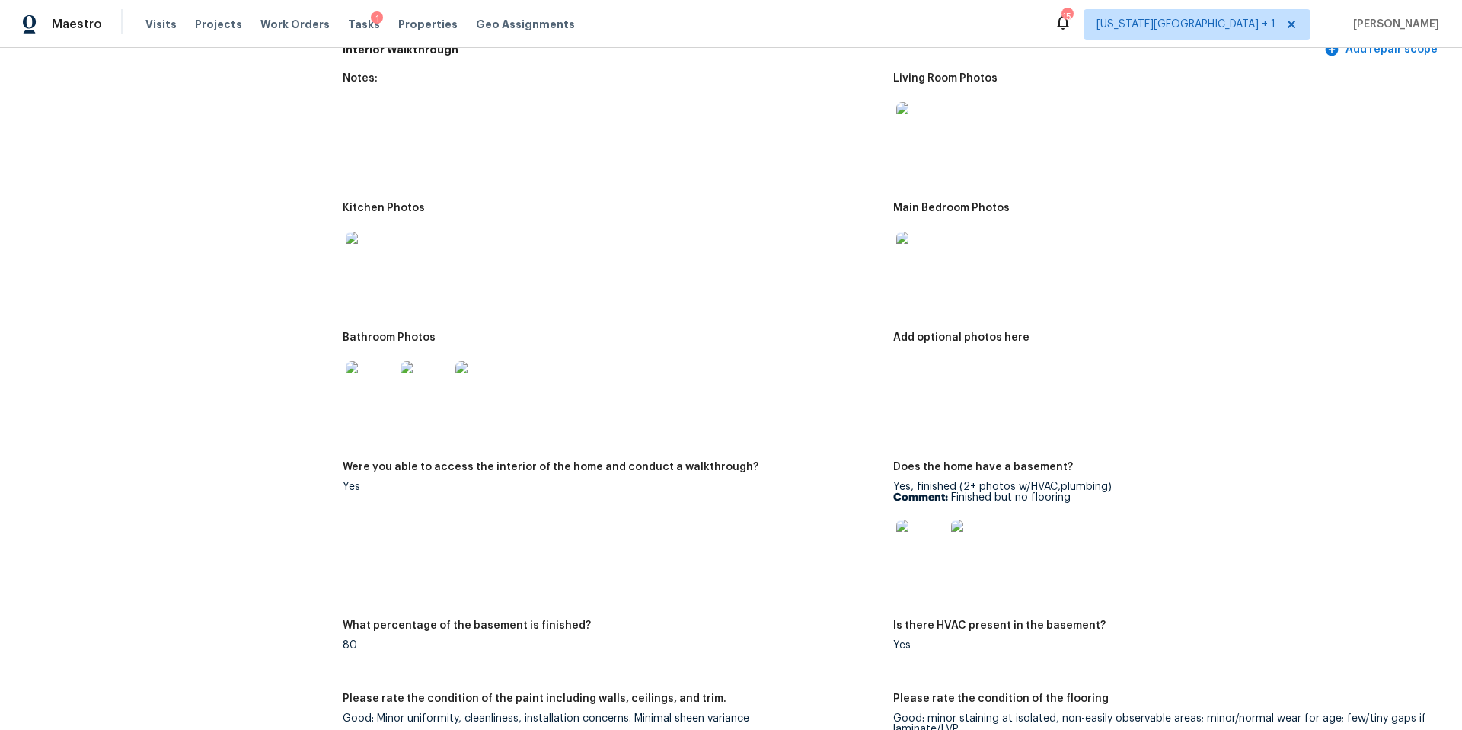
click at [929, 527] on img at bounding box center [920, 543] width 49 height 49
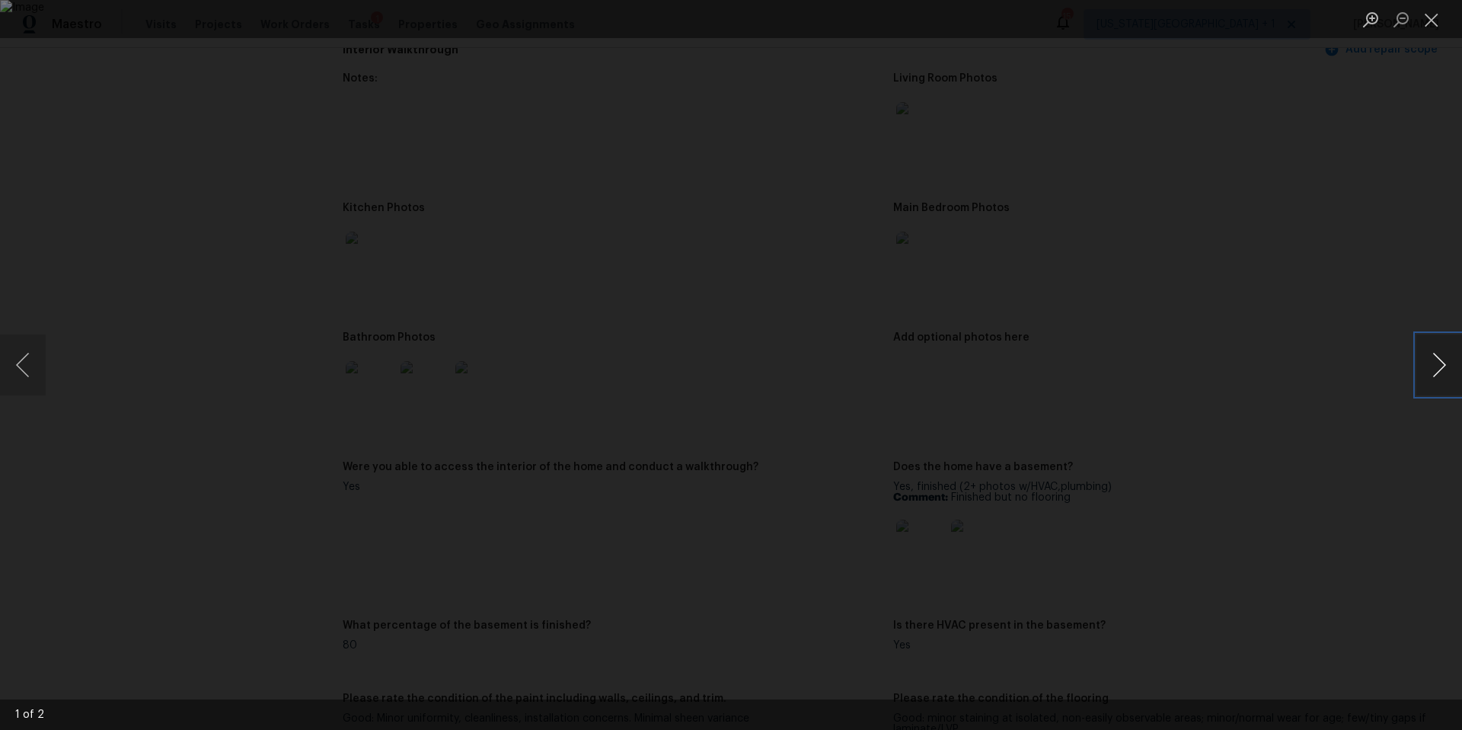
click at [1426, 386] on button "Next image" at bounding box center [1439, 364] width 46 height 61
click at [1342, 385] on div "Lightbox" at bounding box center [731, 365] width 1462 height 730
